Goal: Information Seeking & Learning: Learn about a topic

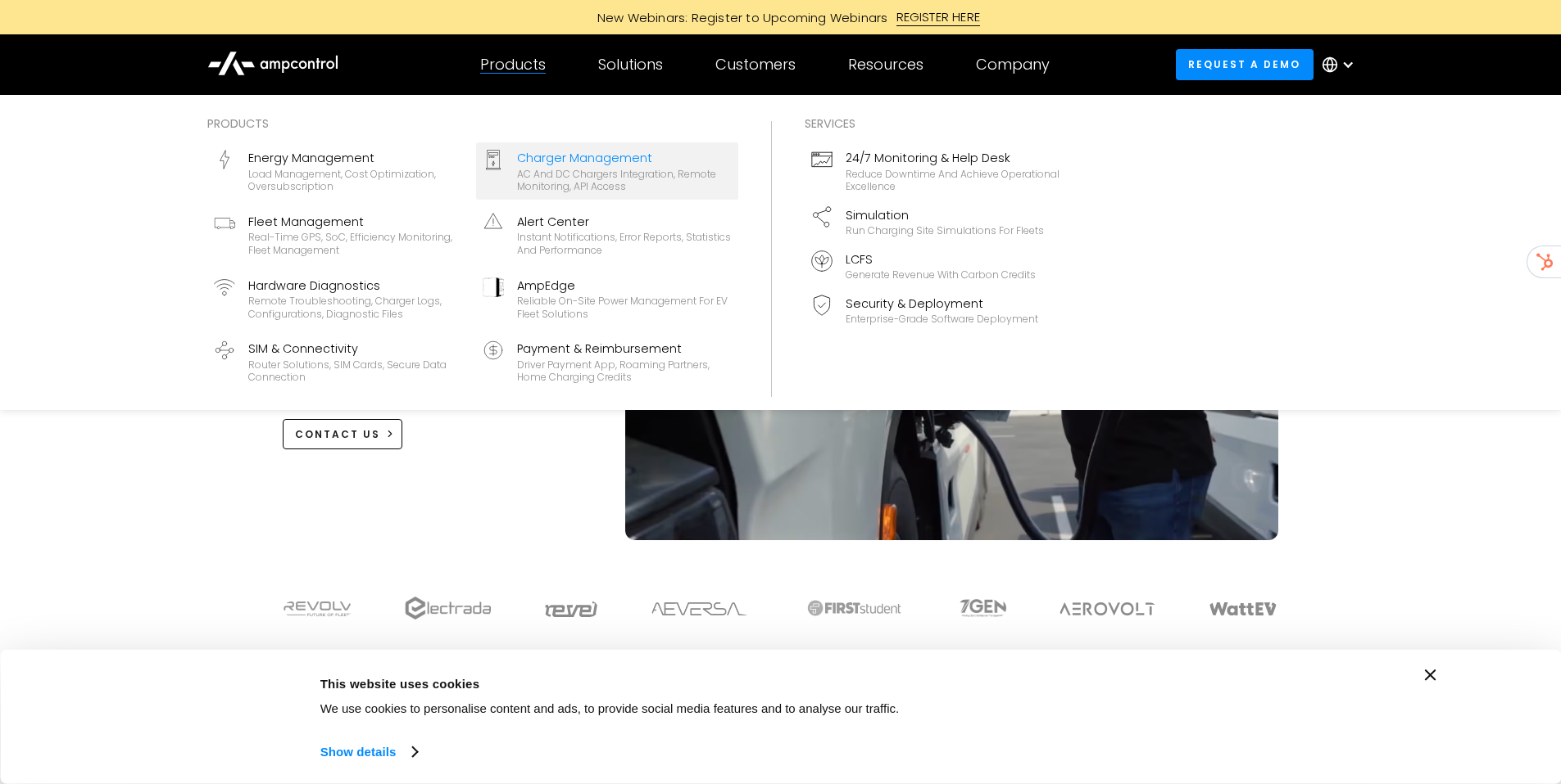
click at [563, 185] on div "AC and DC chargers integration, remote monitoring, API access" at bounding box center [624, 180] width 214 height 25
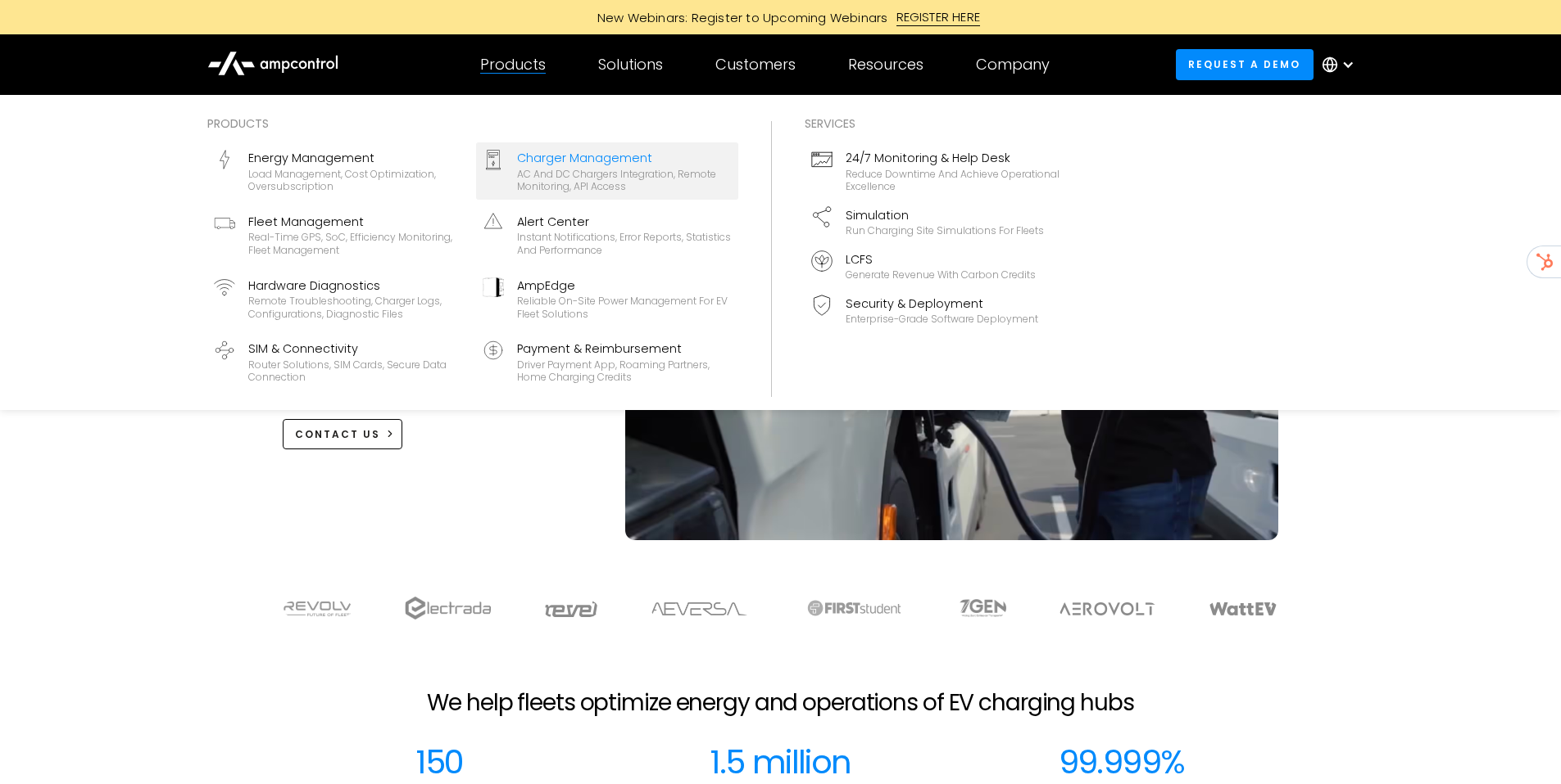
click at [570, 167] on div "AC and DC chargers integration, remote monitoring, API access" at bounding box center [624, 180] width 214 height 25
